Goal: Task Accomplishment & Management: Use online tool/utility

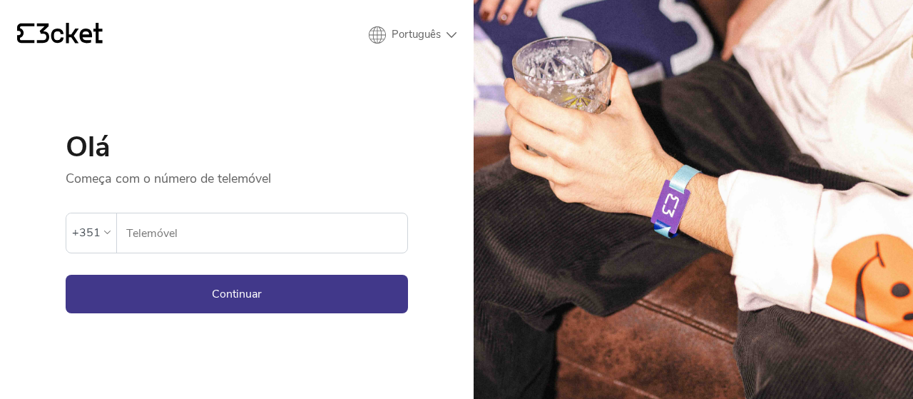
click at [172, 227] on input "Telemóvel" at bounding box center [266, 232] width 282 height 39
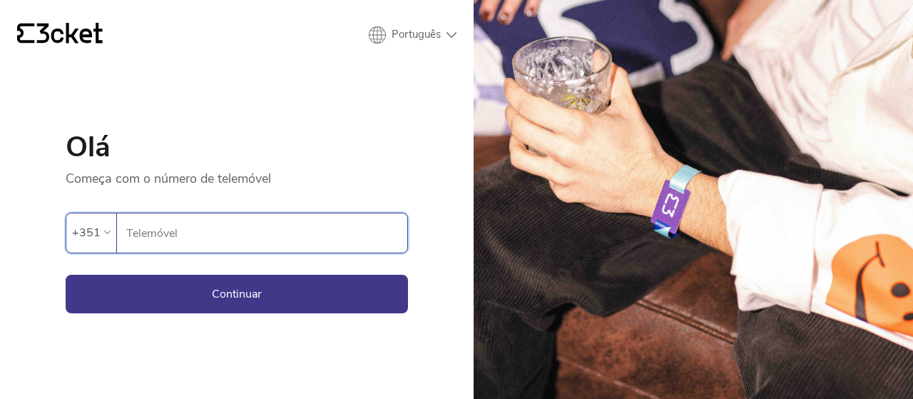
click at [172, 227] on input "Telemóvel" at bounding box center [266, 232] width 282 height 39
type input "914524161"
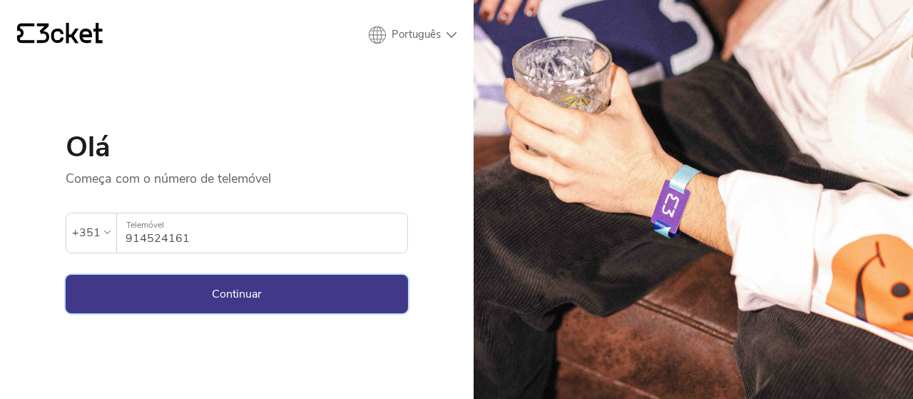
click at [212, 286] on button "Continuar" at bounding box center [237, 293] width 342 height 38
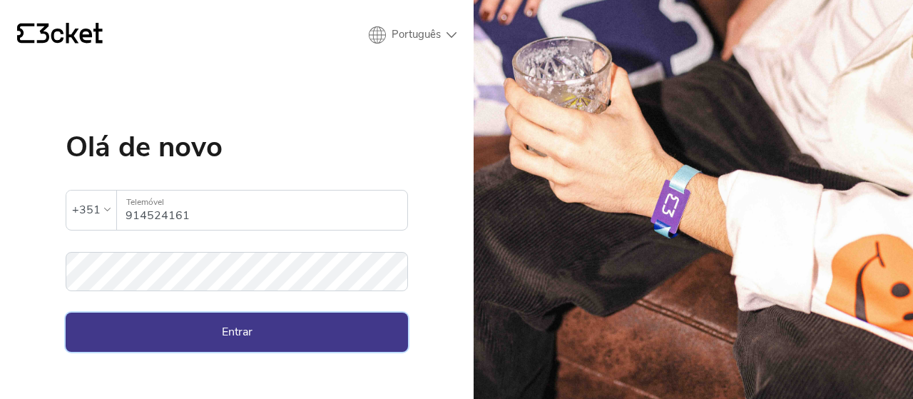
click at [250, 331] on button "Entrar" at bounding box center [237, 331] width 342 height 38
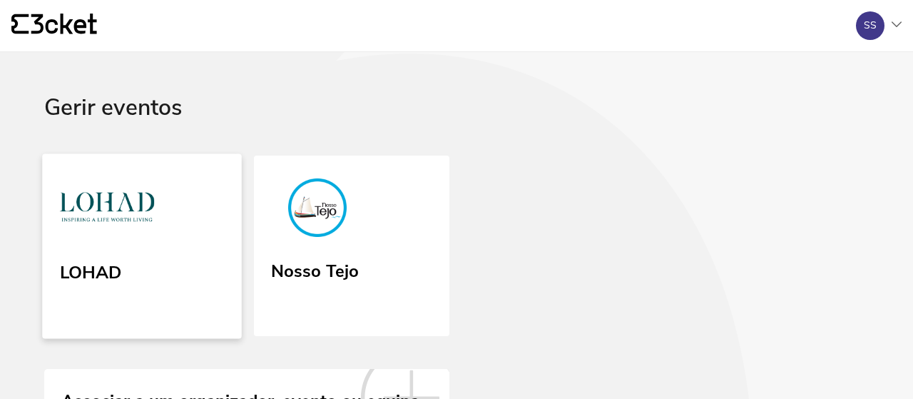
click at [165, 293] on link "LOHAD" at bounding box center [141, 245] width 199 height 185
